Goal: Information Seeking & Learning: Find specific fact

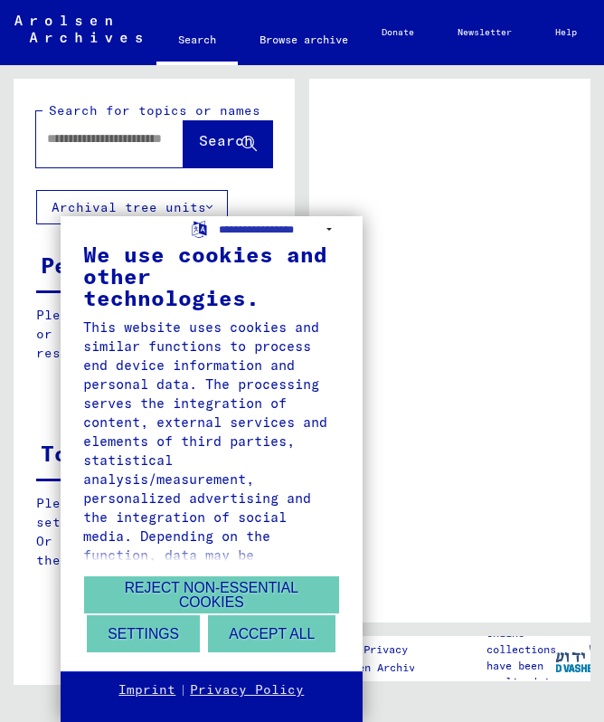
click at [278, 596] on button "Reject non-essential cookies" at bounding box center [211, 594] width 255 height 37
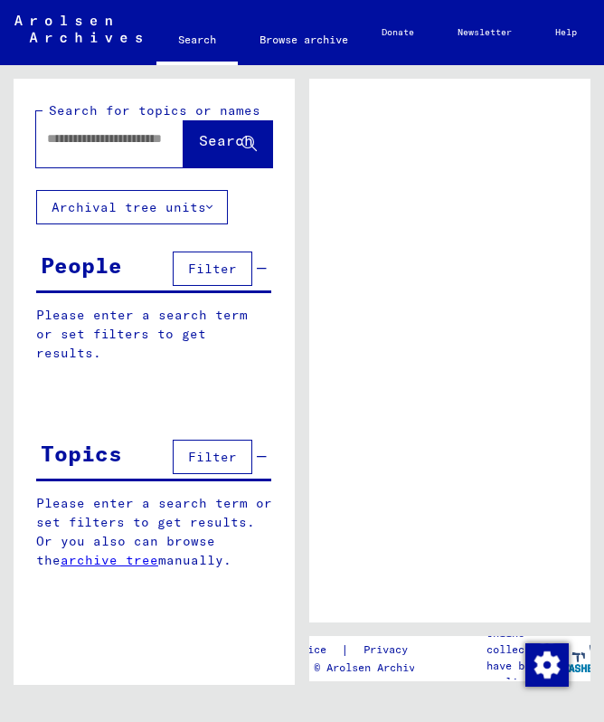
click at [229, 269] on span "Filter" at bounding box center [212, 268] width 49 height 16
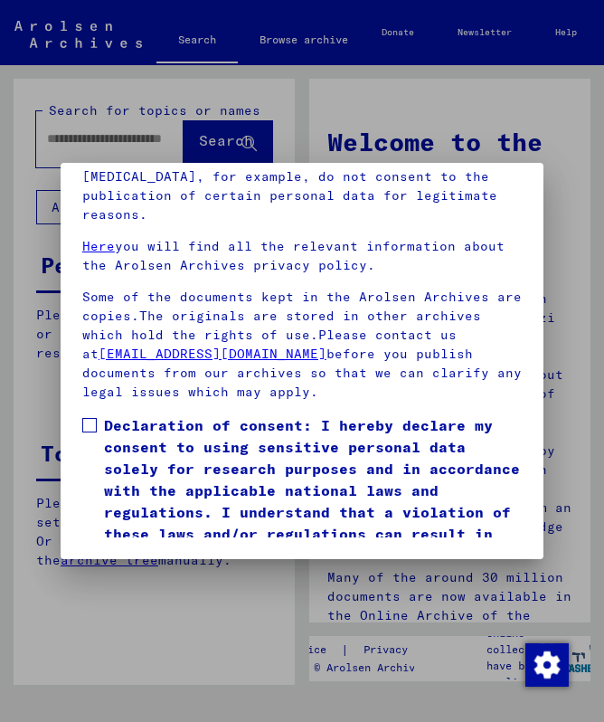
scroll to position [225, 0]
click at [99, 414] on label "Declaration of consent: I hereby declare my consent to using sensitive personal…" at bounding box center [301, 490] width 439 height 152
click at [157, 575] on button "I agree" at bounding box center [126, 592] width 88 height 34
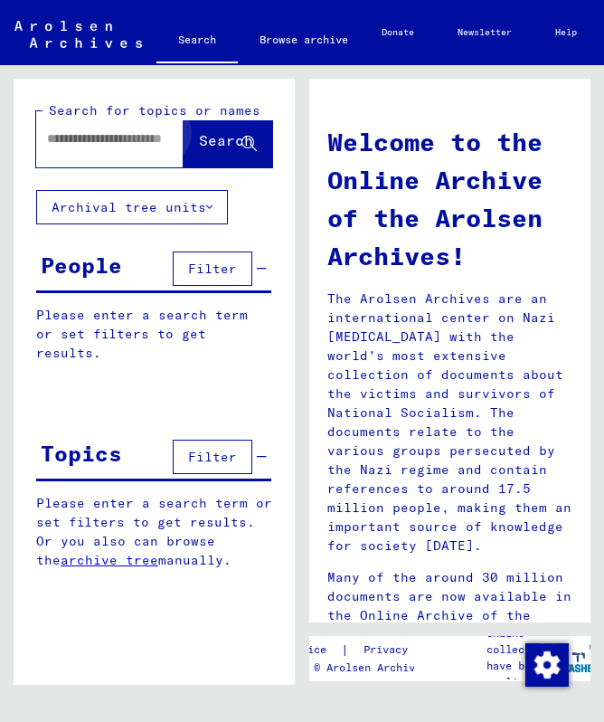
click at [231, 155] on button "Search" at bounding box center [228, 139] width 89 height 56
click at [241, 137] on icon at bounding box center [248, 144] width 15 height 15
click at [118, 143] on input "text" at bounding box center [110, 138] width 127 height 19
type input "**********"
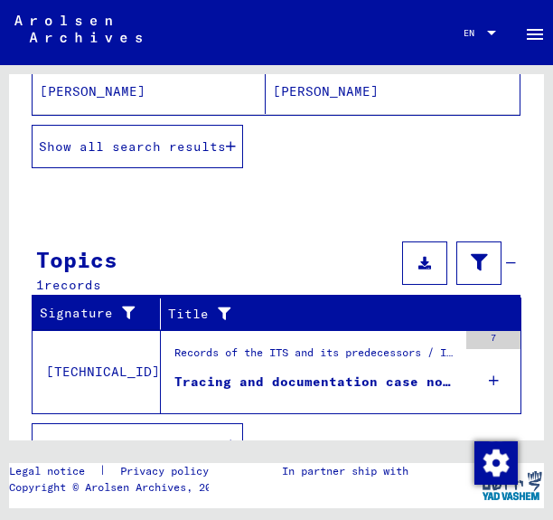
scroll to position [474, 0]
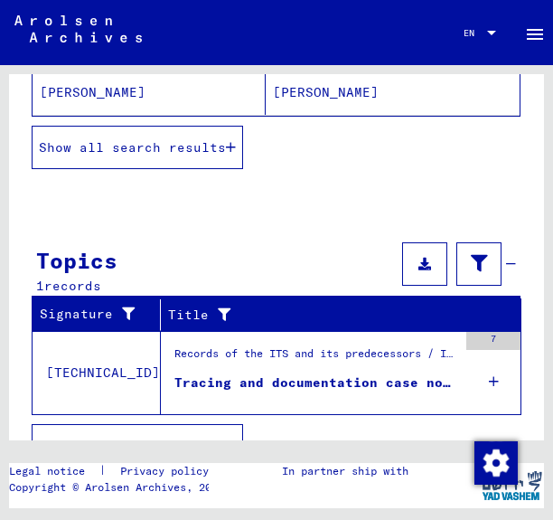
click at [226, 146] on span "Show all search results" at bounding box center [132, 147] width 187 height 16
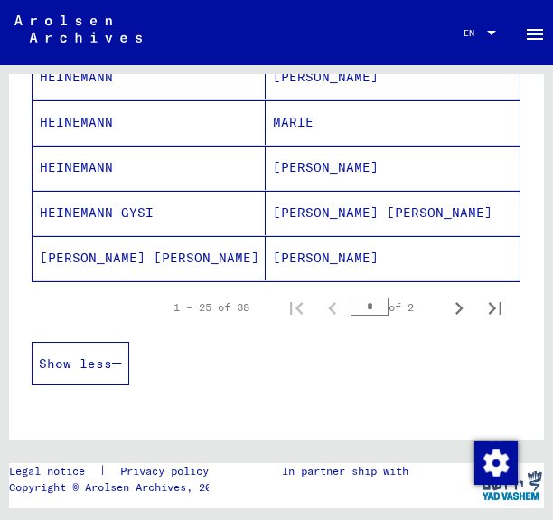
scroll to position [1219, 0]
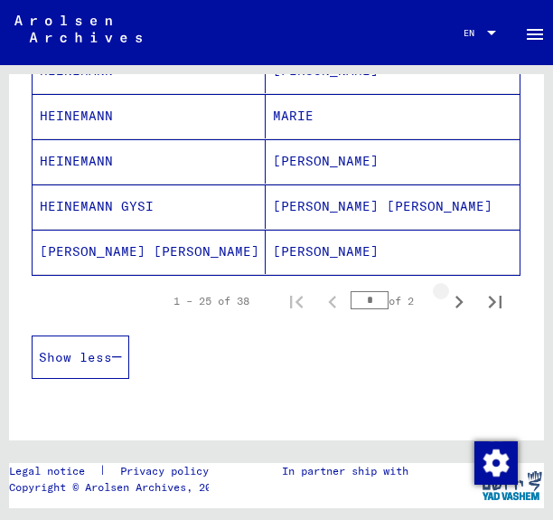
click at [460, 306] on icon "Next page" at bounding box center [460, 302] width 8 height 13
type input "*"
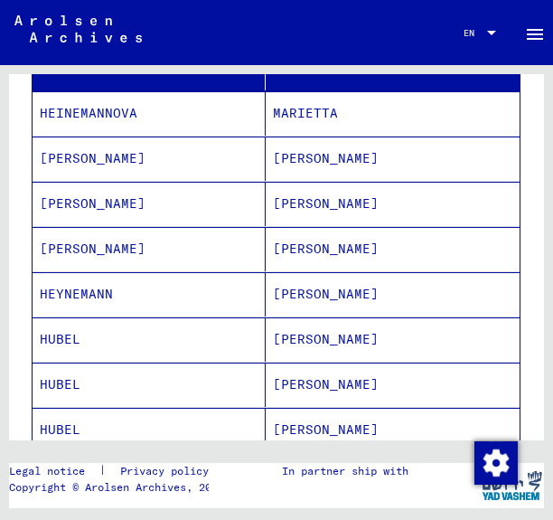
scroll to position [261, 0]
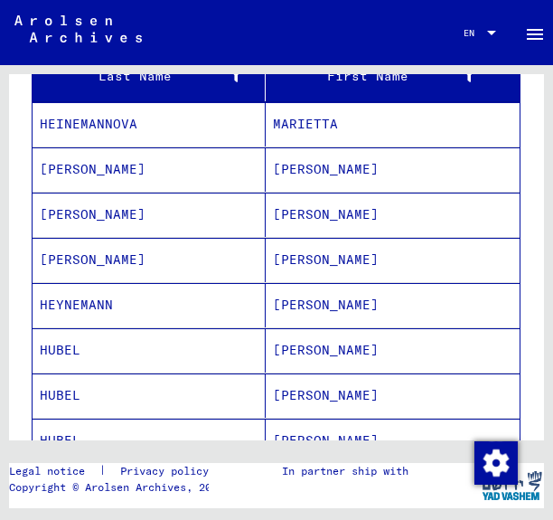
click at [175, 171] on mat-cell "[PERSON_NAME]" at bounding box center [149, 169] width 233 height 44
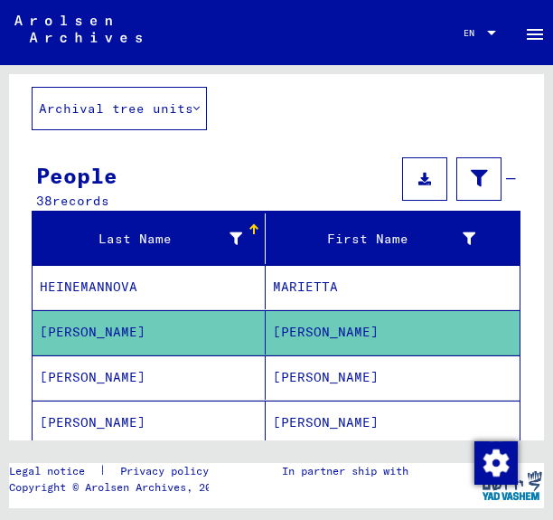
scroll to position [108, 0]
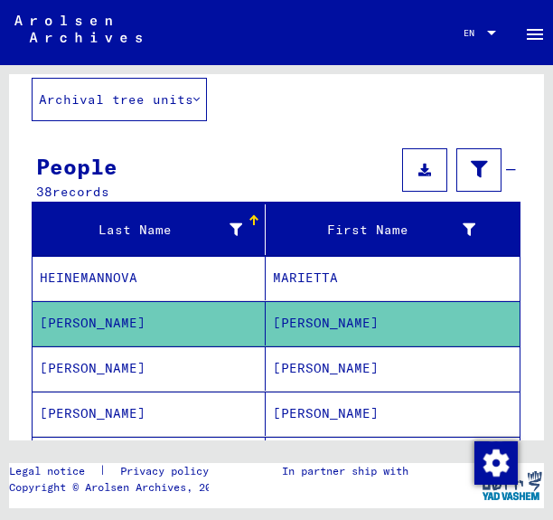
click at [309, 328] on mat-cell "[PERSON_NAME]" at bounding box center [393, 323] width 254 height 44
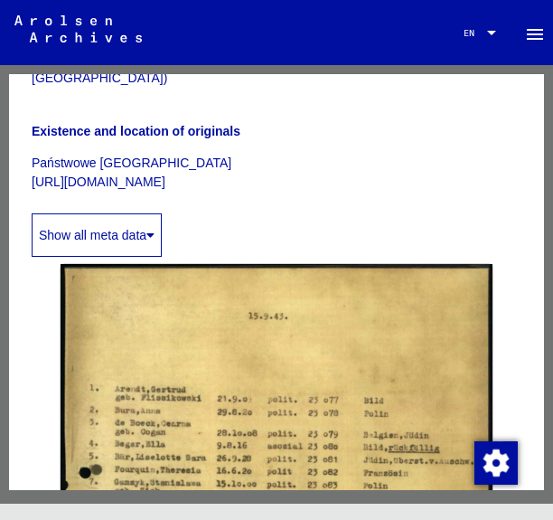
scroll to position [373, 0]
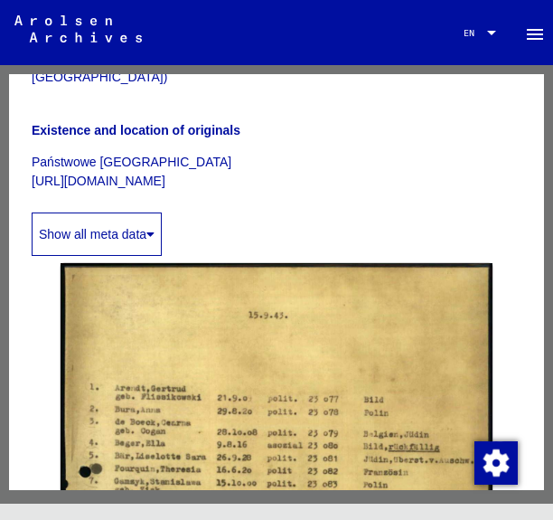
click at [147, 222] on button "Show all meta data" at bounding box center [97, 233] width 130 height 43
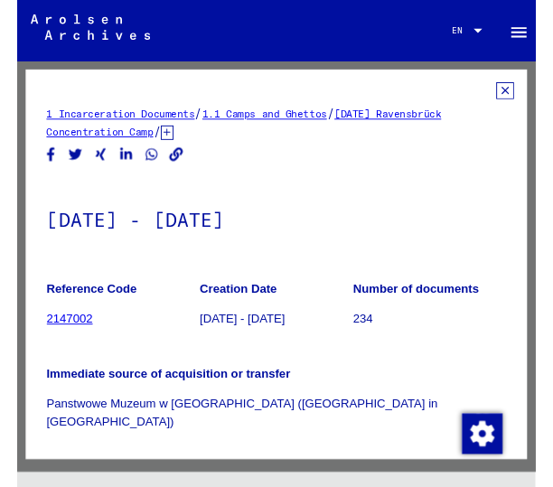
scroll to position [0, 0]
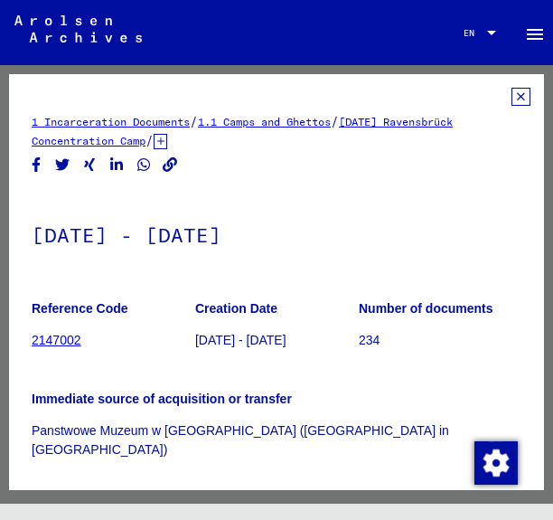
click at [70, 340] on link "2147002" at bounding box center [57, 340] width 50 height 14
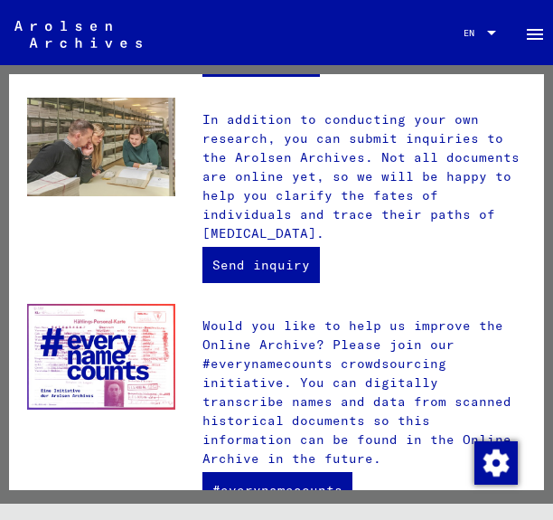
scroll to position [744, 0]
